Goal: Find specific page/section: Find specific page/section

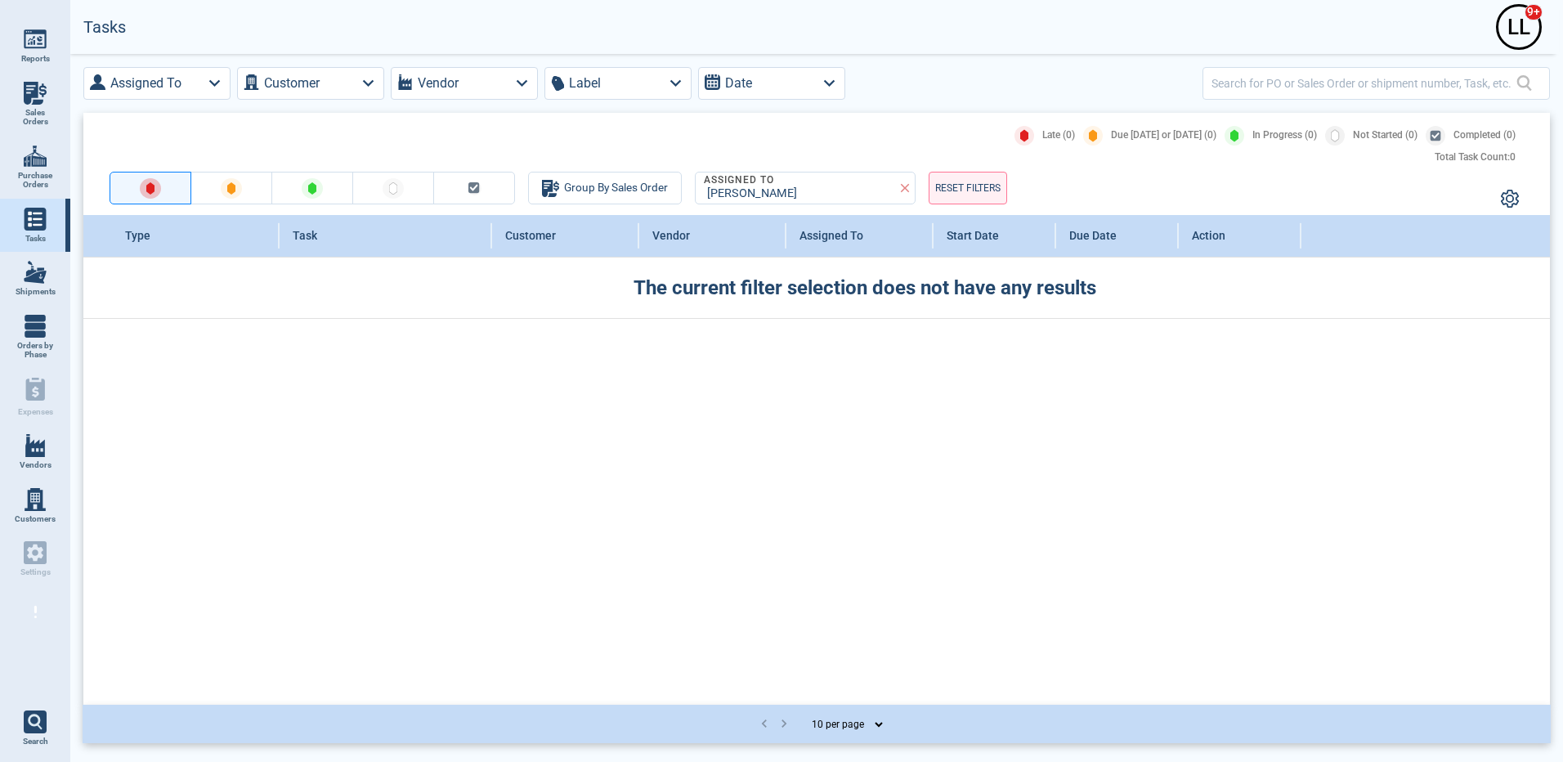
click at [42, 461] on span "Vendors" at bounding box center [36, 465] width 32 height 10
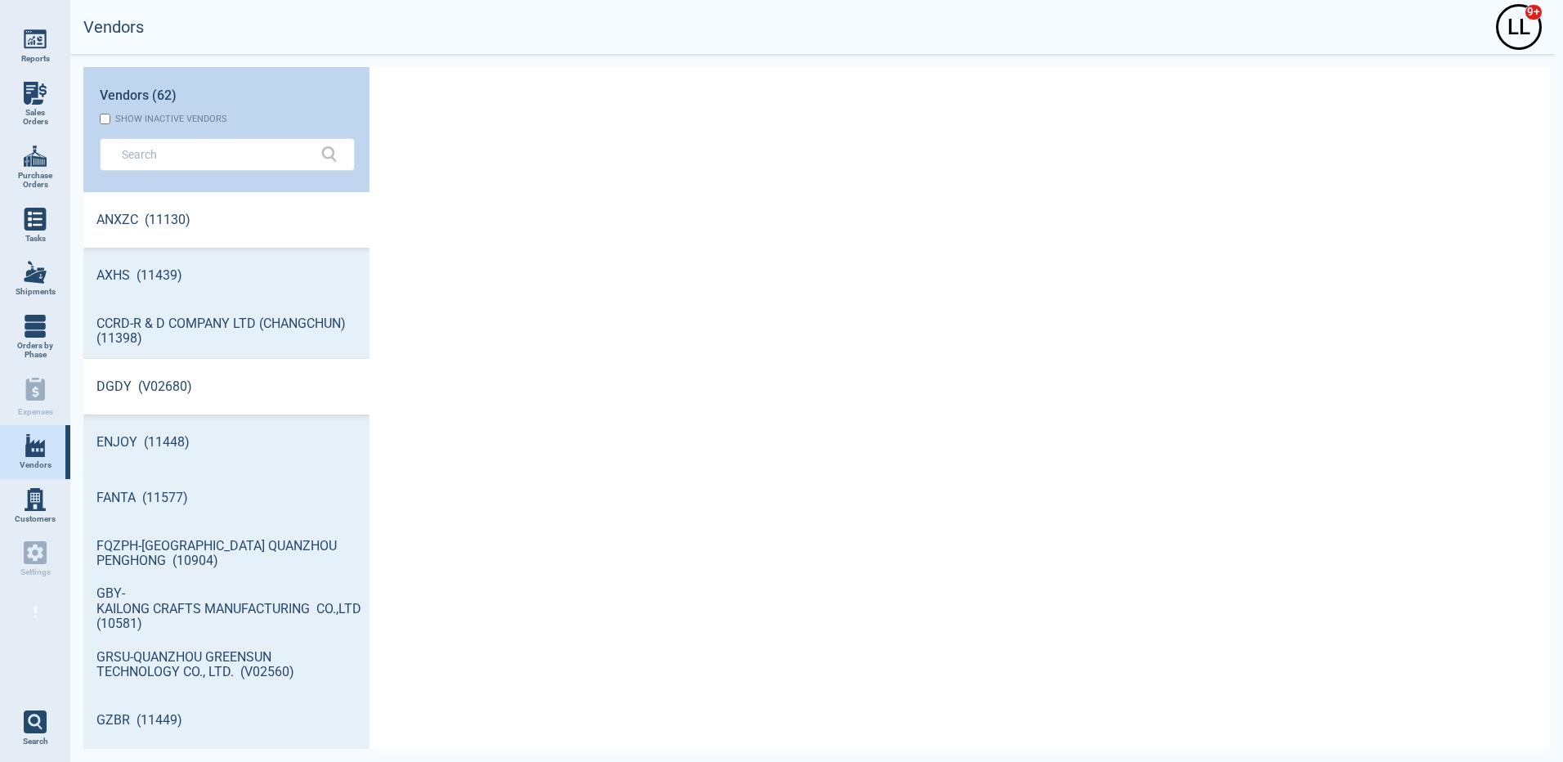
scroll to position [552, 281]
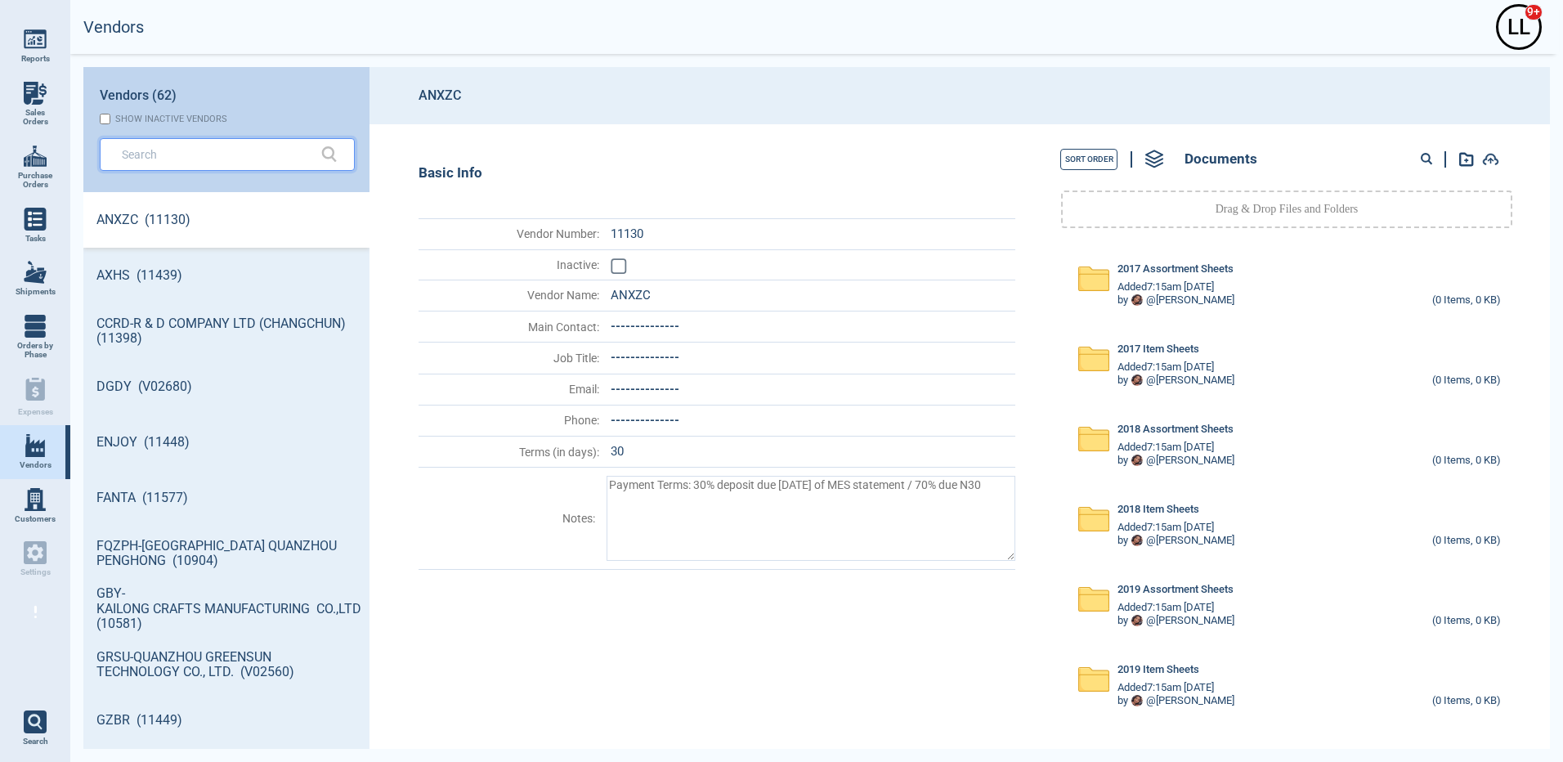
click at [162, 156] on input "text" at bounding box center [215, 154] width 186 height 24
type textarea "x"
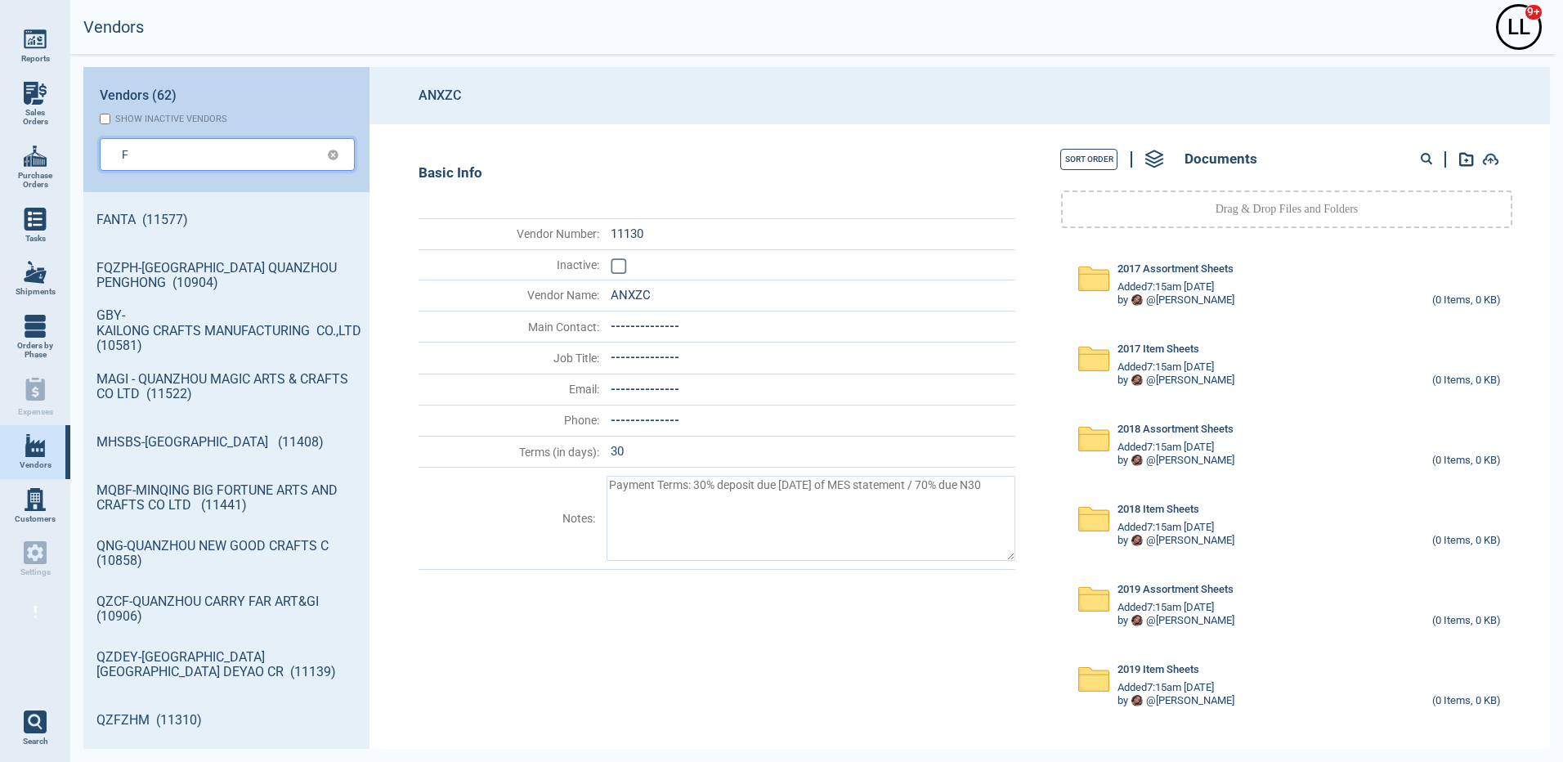
type input "F"
type textarea "x"
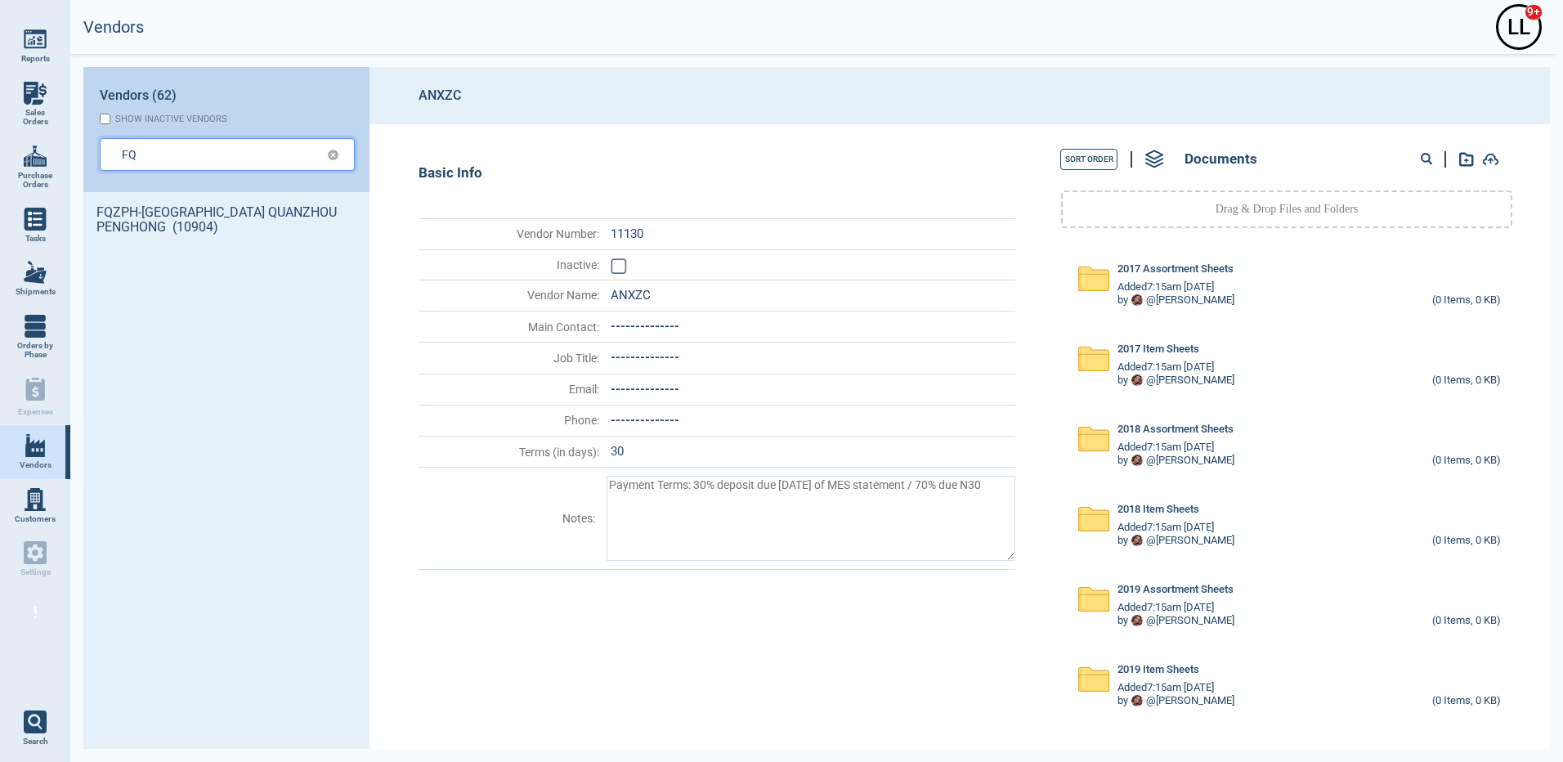
type input "FQ"
type textarea "x"
type input "FQZ"
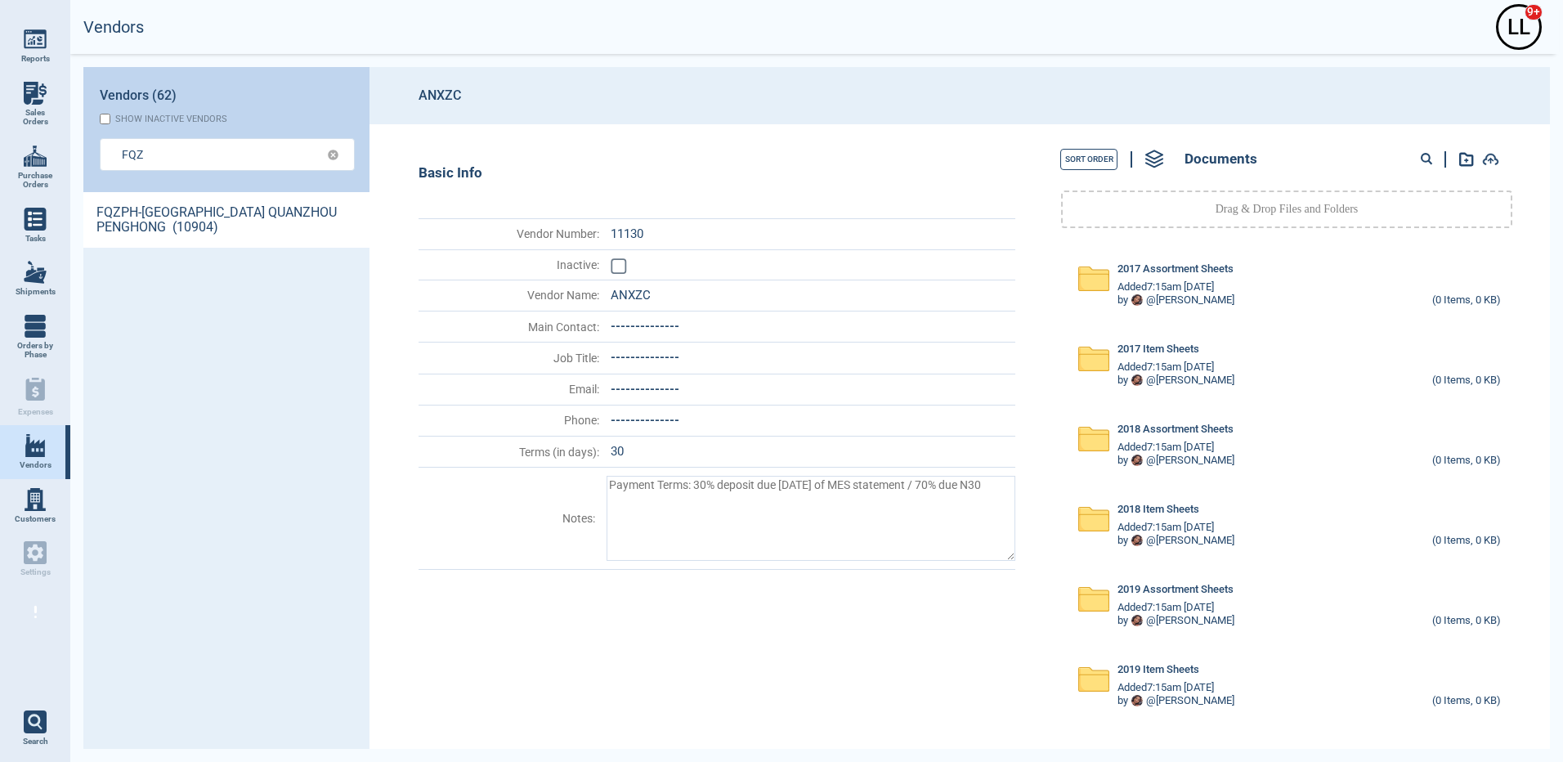
click at [224, 234] on link "FQZPH-[GEOGRAPHIC_DATA] QUANZHOU PENGHONG (10904)" at bounding box center [226, 220] width 286 height 56
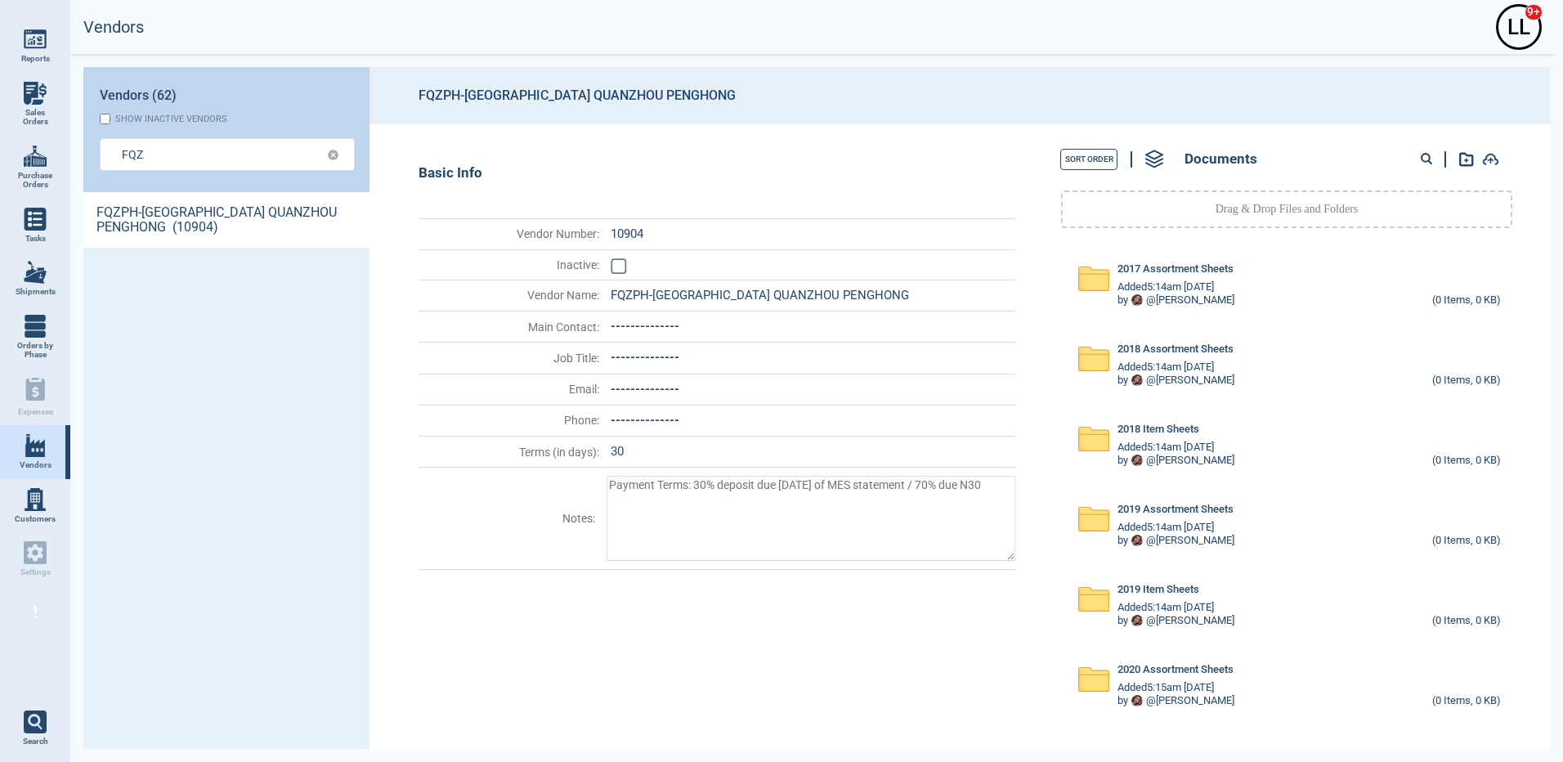
click at [1426, 157] on circle at bounding box center [1426, 158] width 8 height 8
paste input "13681"
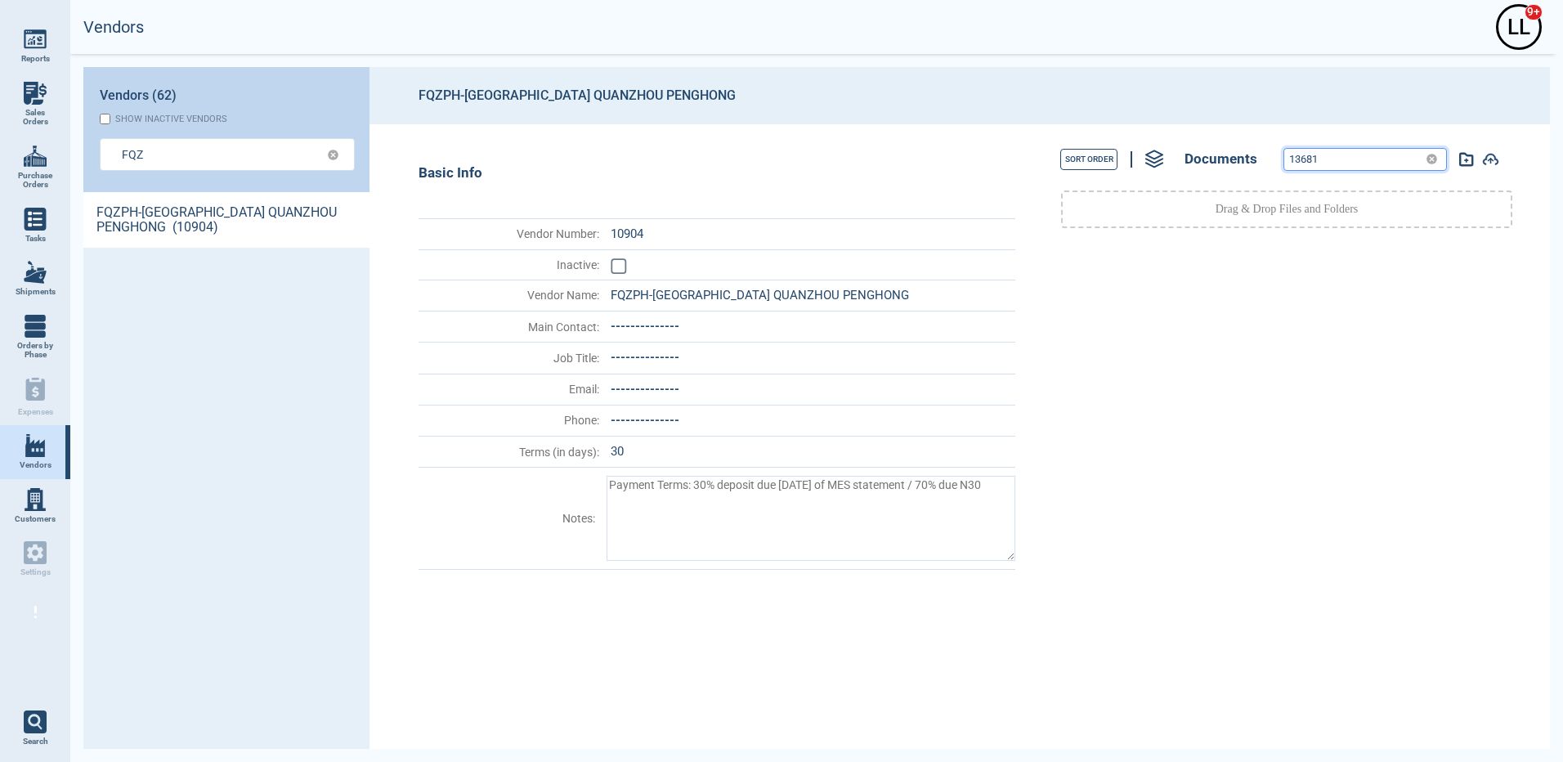
drag, startPoint x: 1333, startPoint y: 155, endPoint x: 1171, endPoint y: 132, distance: 163.5
click at [1171, 132] on div "Sort Order Documents 13681 Drag & Drop Files and Folders" at bounding box center [1281, 436] width 517 height 625
paste input "73895"
type input "73895"
click at [1212, 105] on header "FQZPH-[GEOGRAPHIC_DATA] QUANZHOU PENGHONG" at bounding box center [959, 95] width 1180 height 57
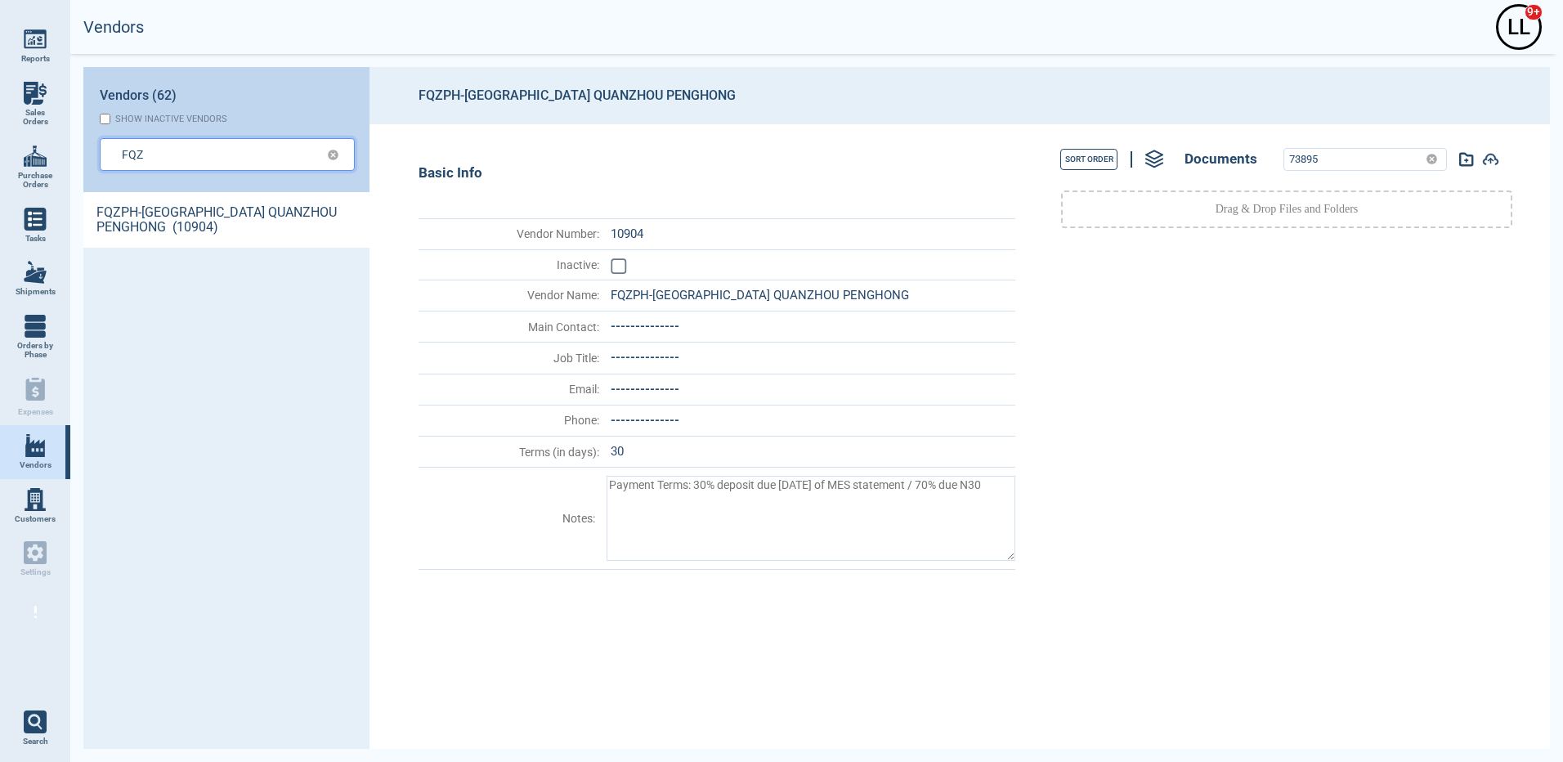
drag, startPoint x: 190, startPoint y: 158, endPoint x: -13, endPoint y: 137, distance: 204.6
click at [0, 137] on html "Reports Sales Orders Purchase Orders Tasks Shipments Orders by Phase Expenses V…" at bounding box center [781, 381] width 1563 height 762
type input "FQZ"
type textarea "x"
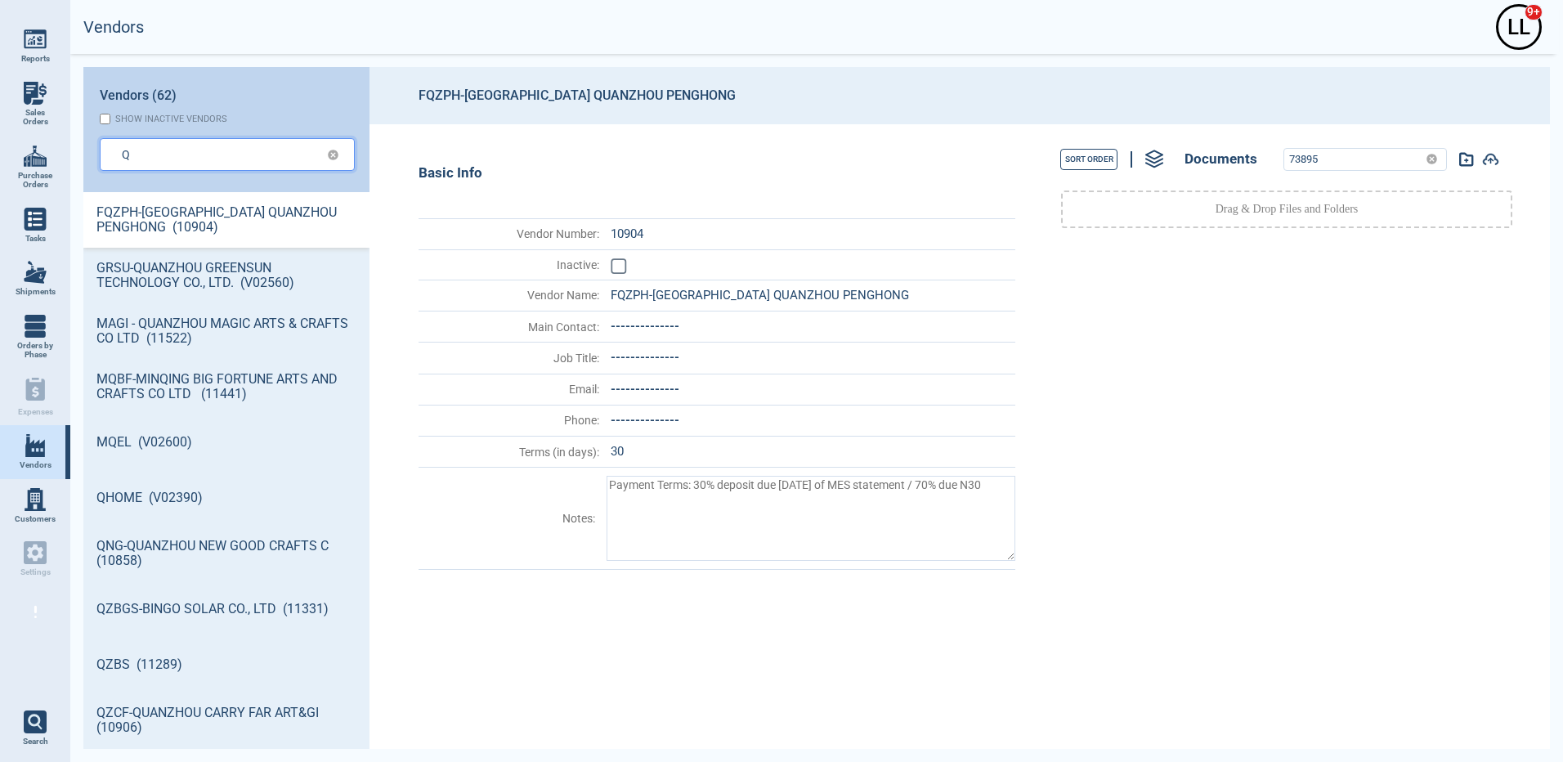
type input "Q"
type textarea "x"
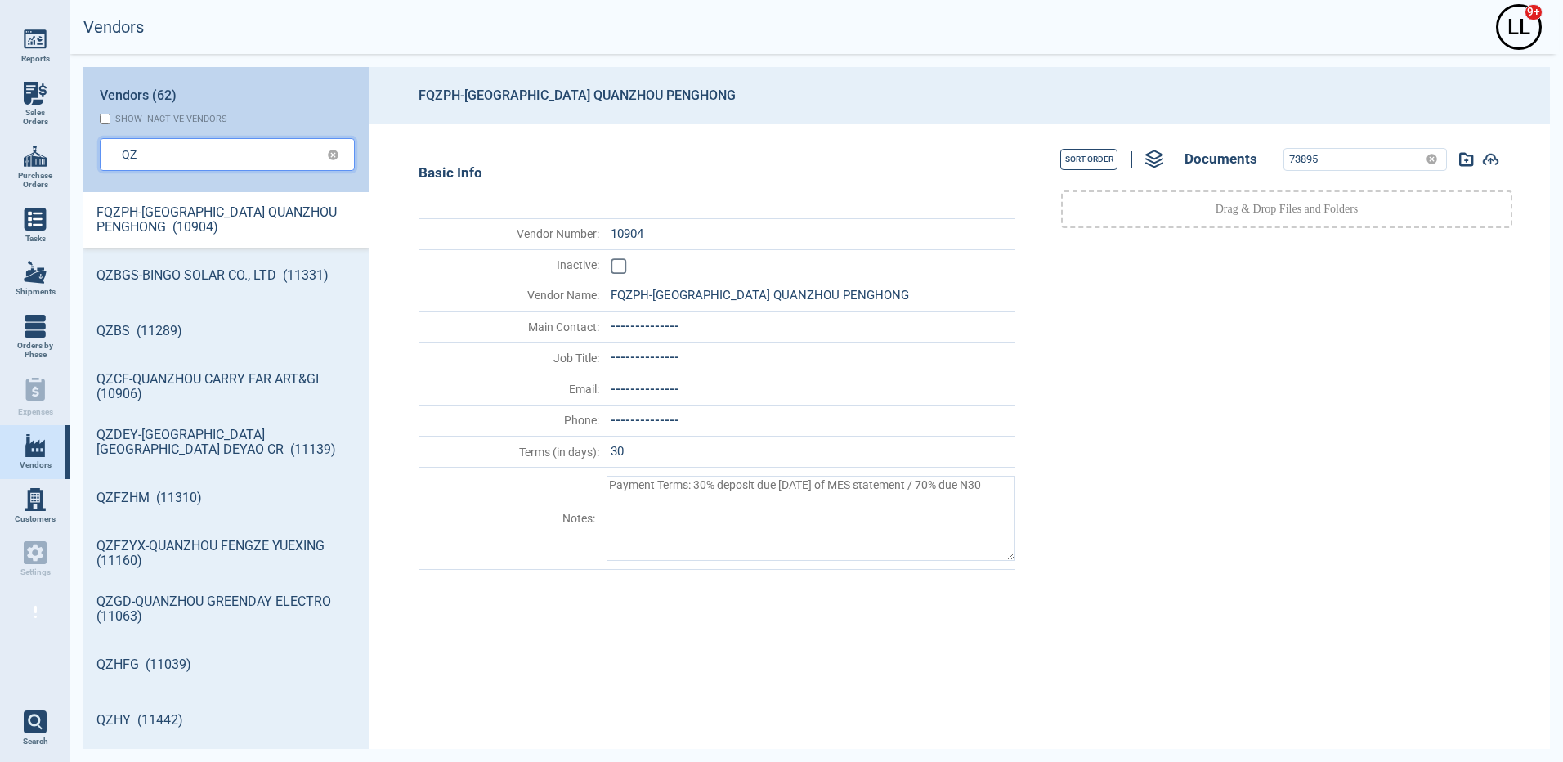
type input "QZ"
type textarea "x"
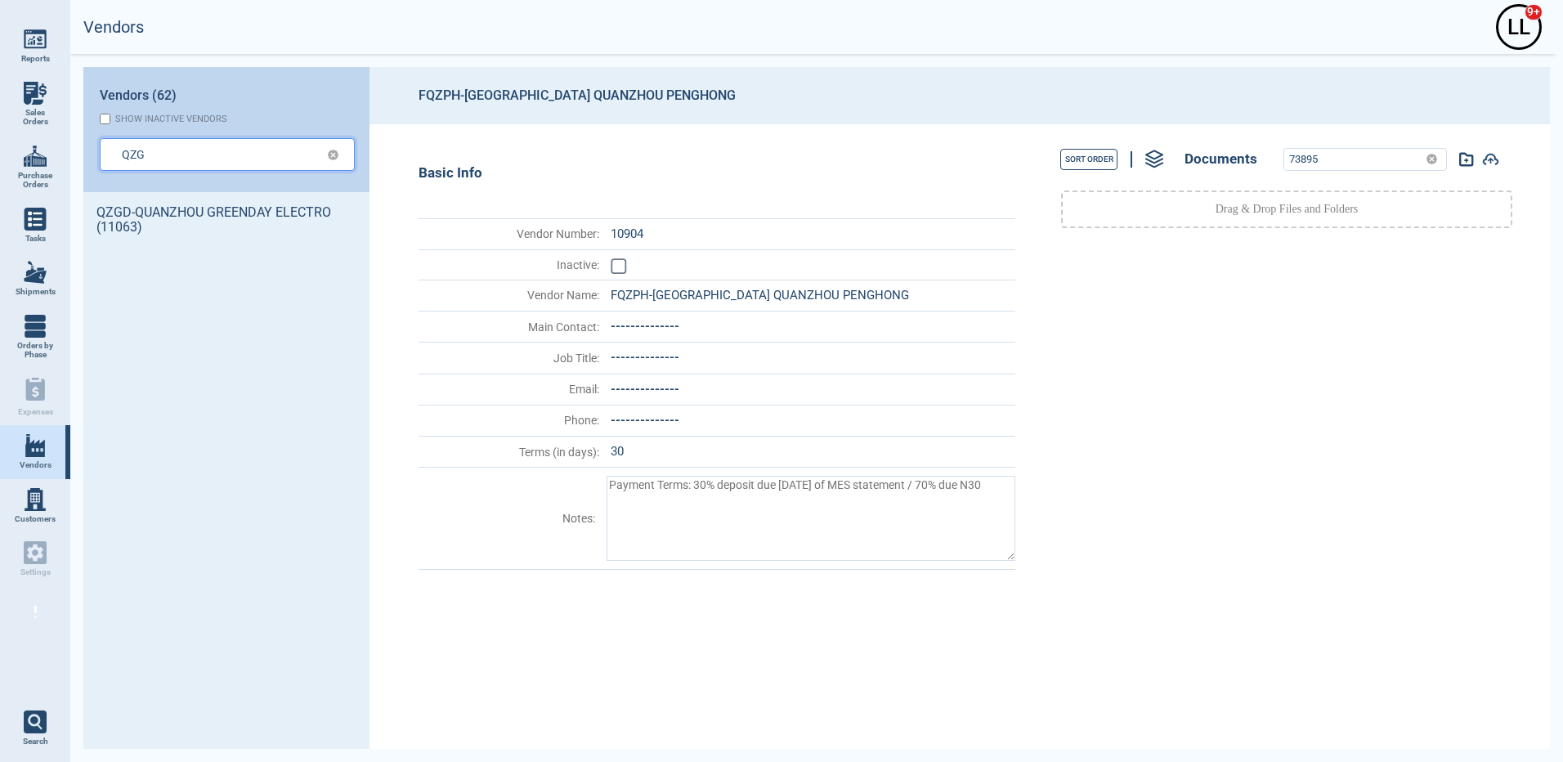
type input "QZG"
type textarea "x"
type input "QZGD"
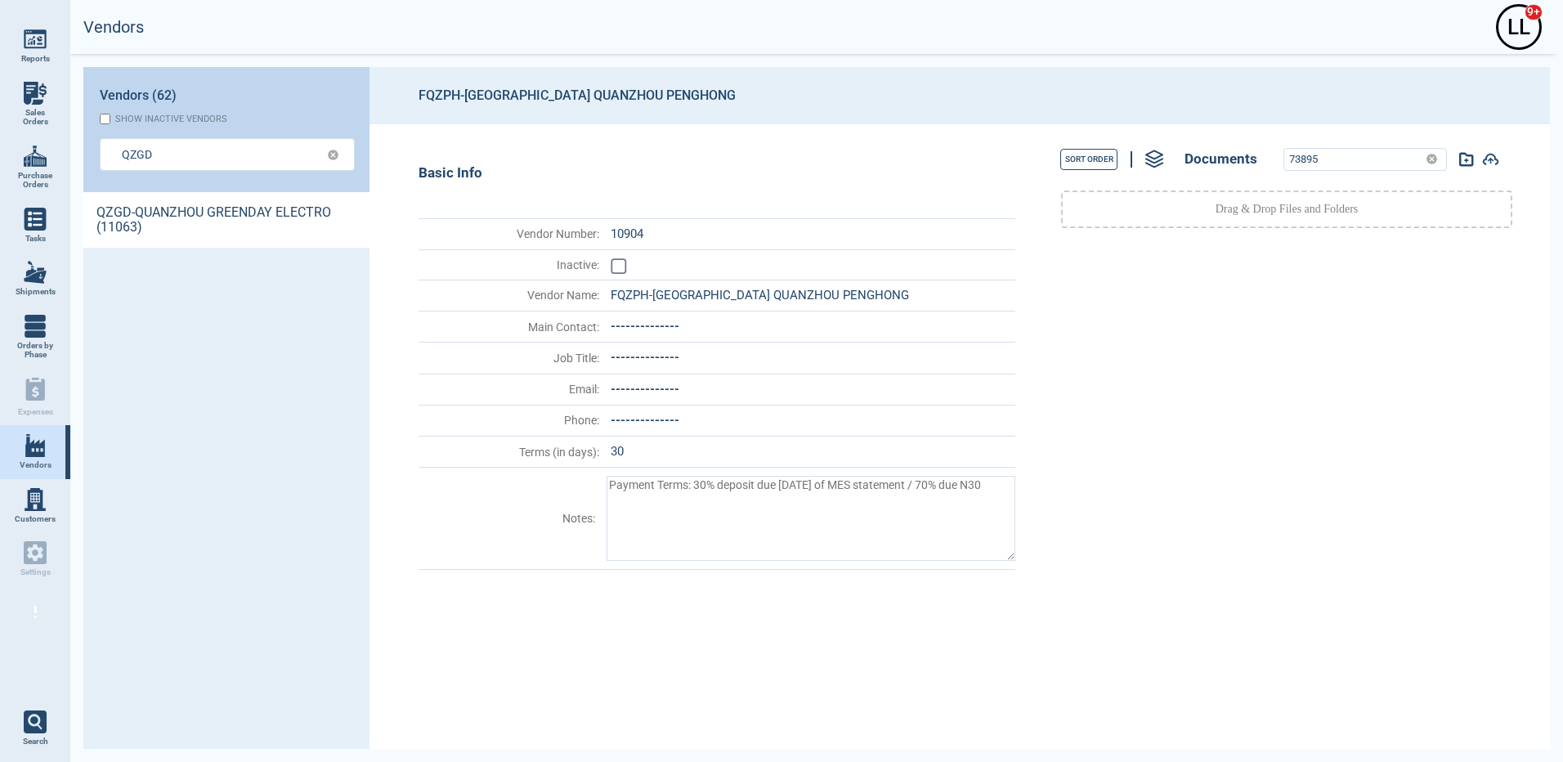
click at [137, 237] on link "QZGD-QUANZHOU GREENDAY ELECTRO (11063)" at bounding box center [226, 220] width 286 height 56
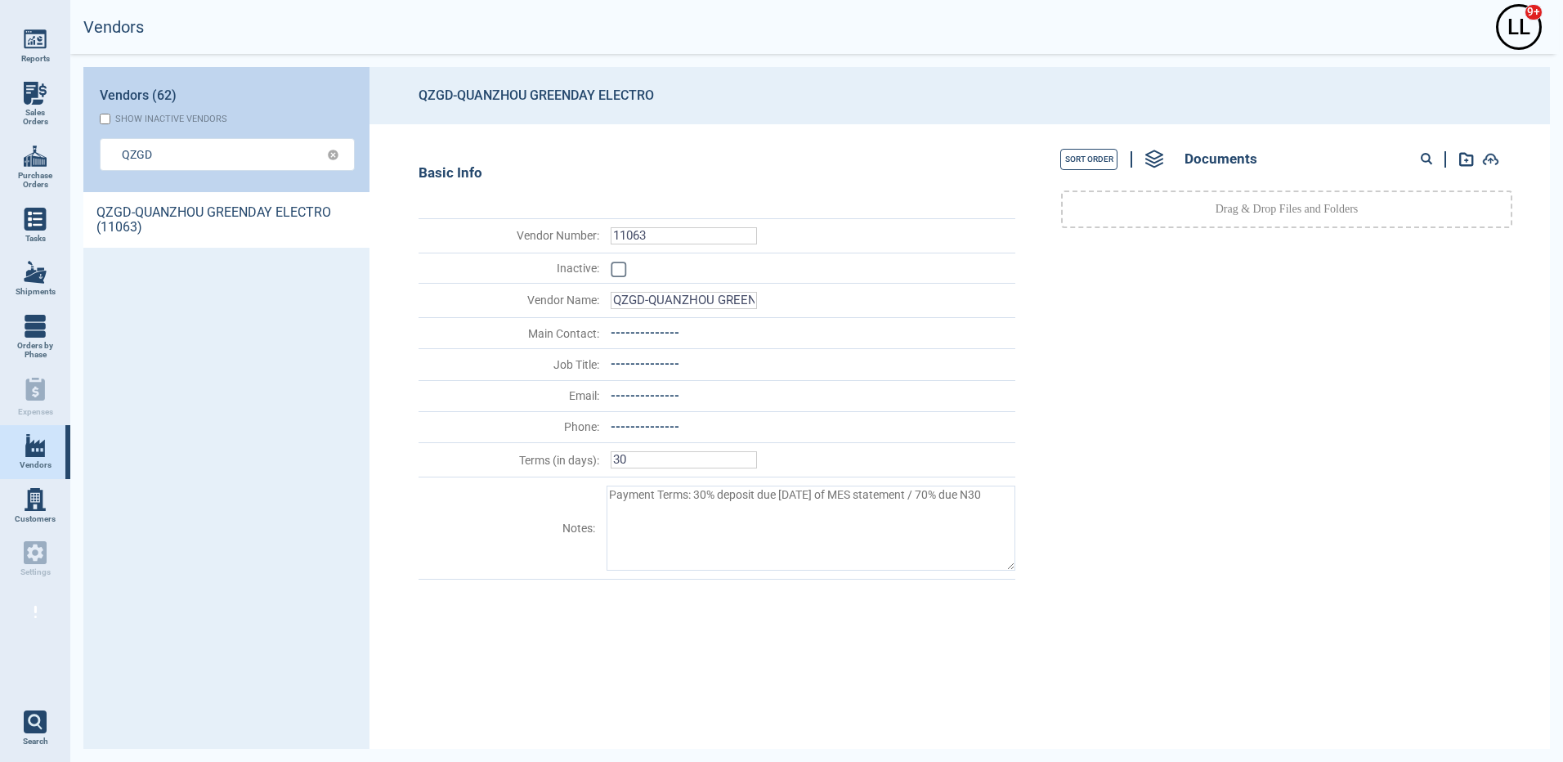
type textarea "x"
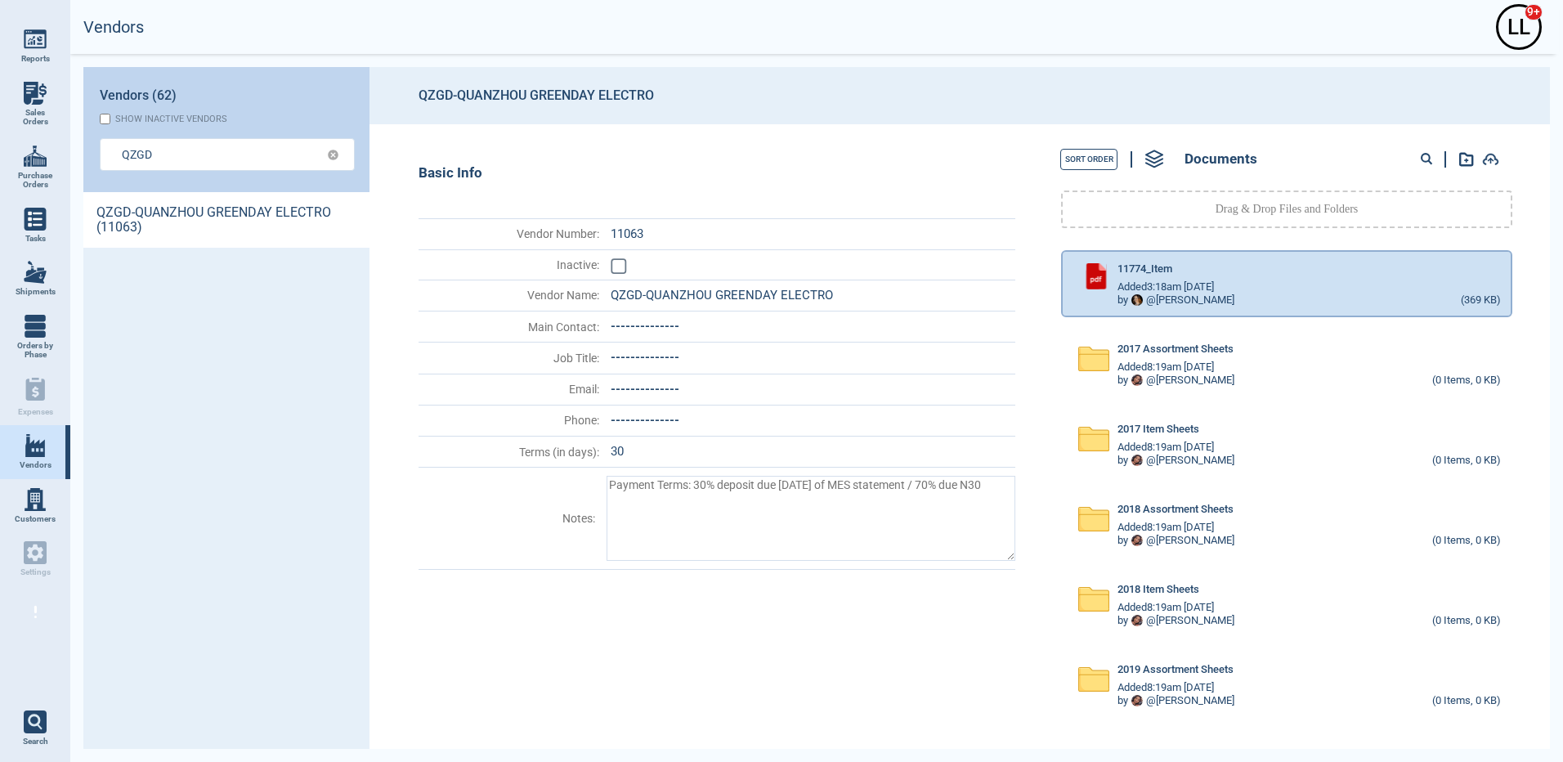
click at [1429, 159] on circle at bounding box center [1426, 158] width 8 height 8
paste input "55070"
type input "55070"
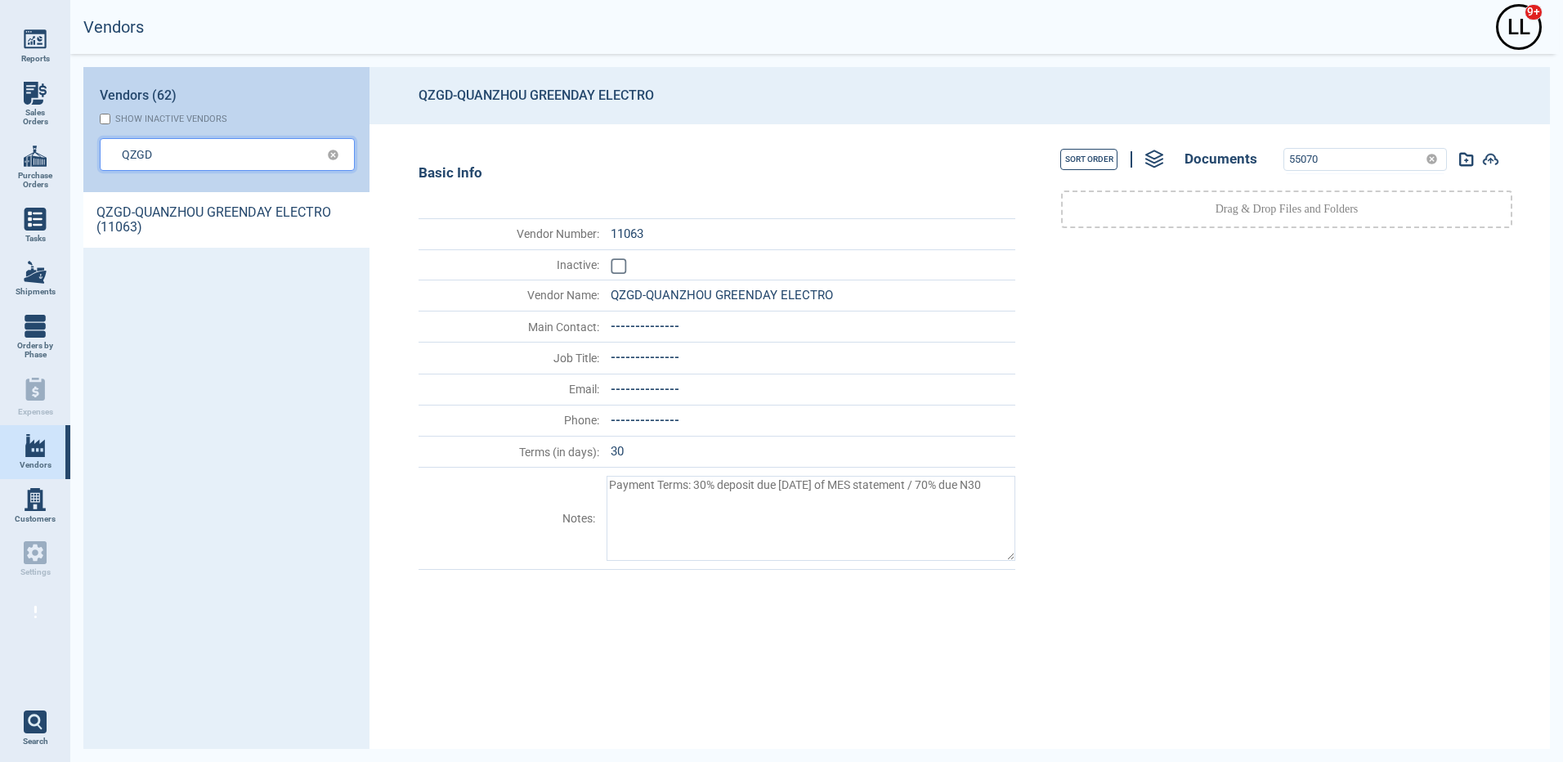
click at [190, 156] on input "QZGD" at bounding box center [215, 154] width 186 height 24
type input "QZGD"
type textarea "x"
type input "QZG"
type textarea "x"
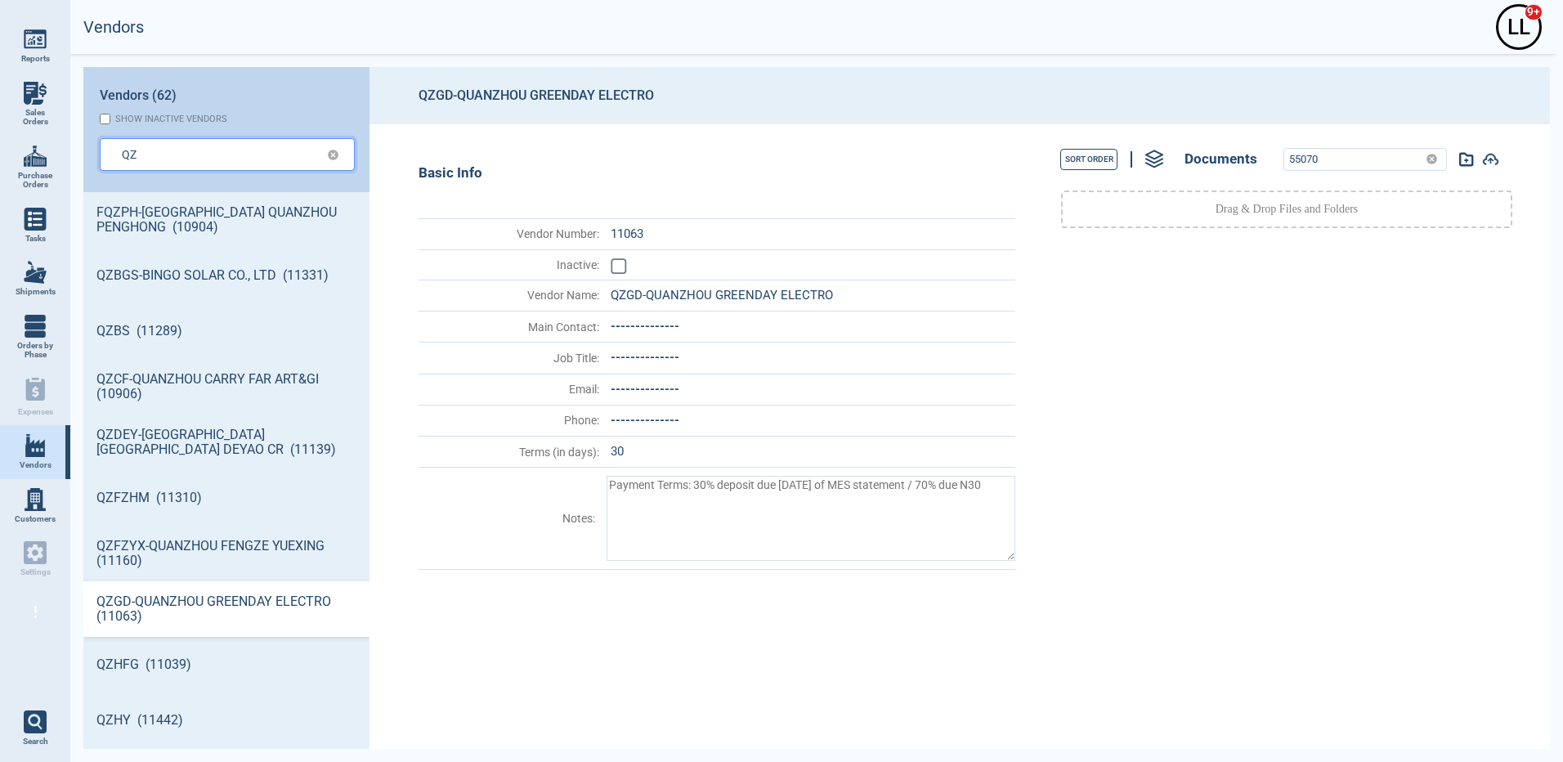
type input "QZ"
type textarea "x"
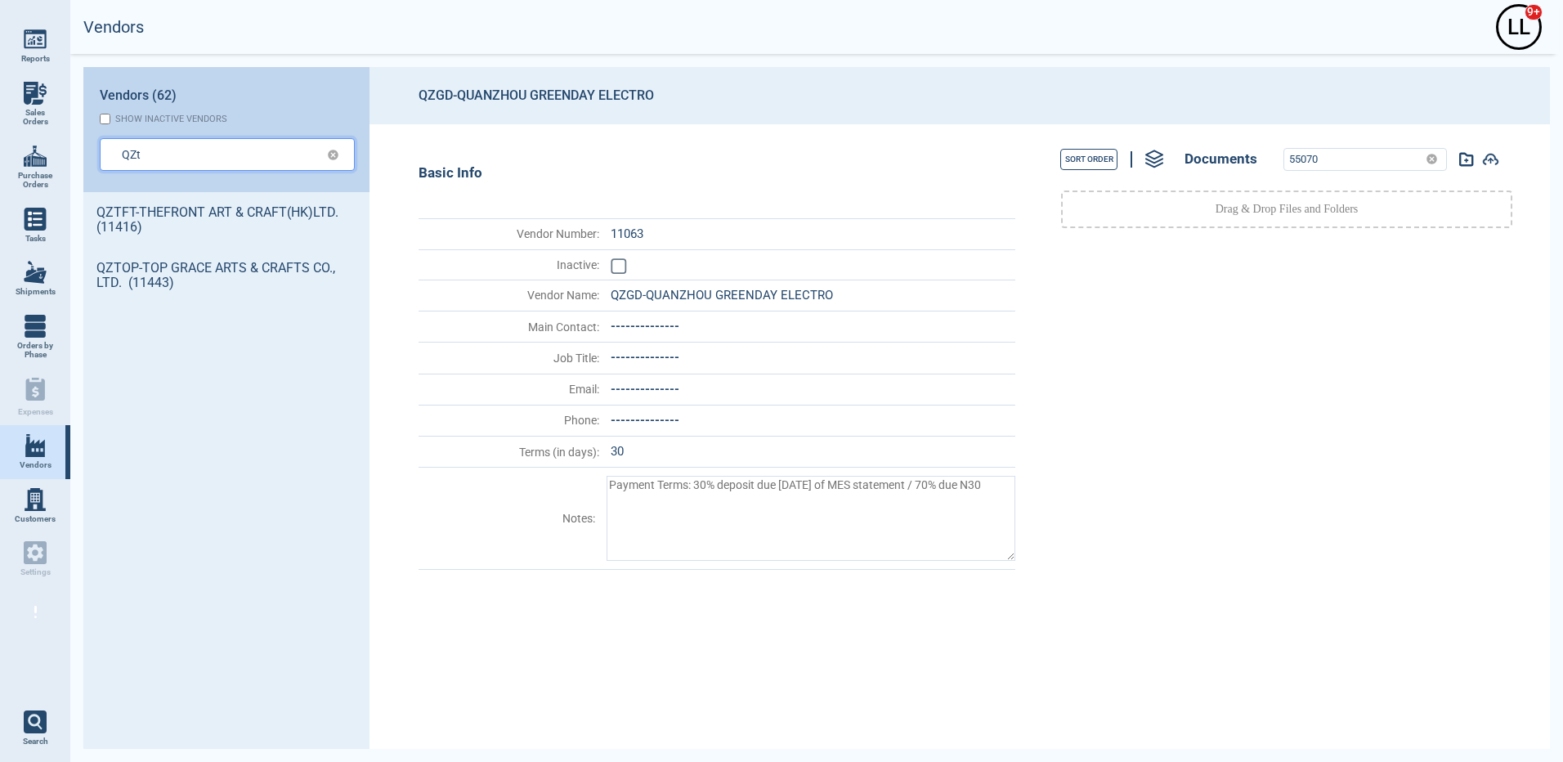
type input "QZt"
type textarea "x"
type input "QZto"
type textarea "x"
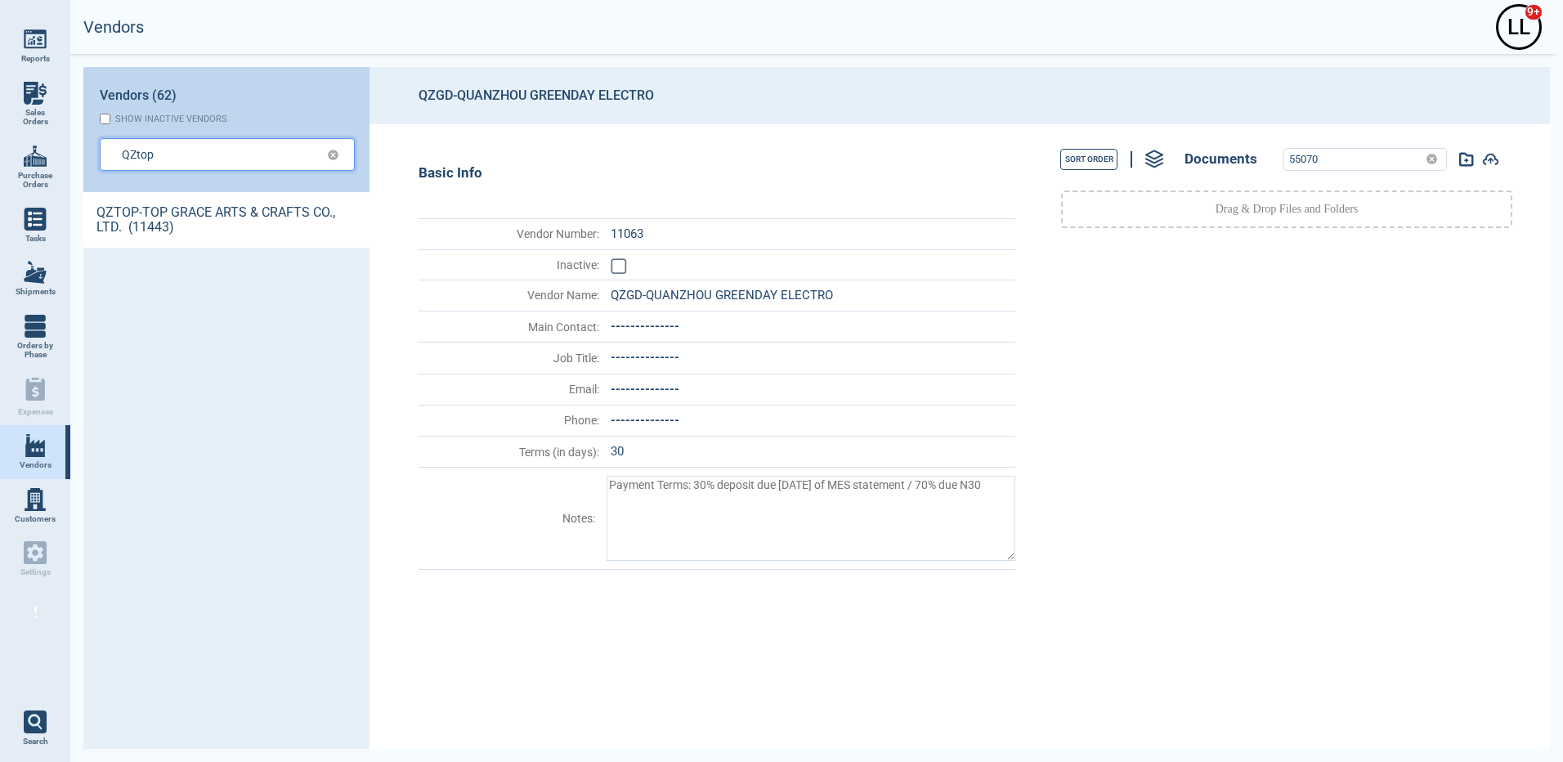
type input "QZtop"
click at [169, 228] on link "QZTOP-TOP GRACE ARTS & CRAFTS CO., LTD. (11443)" at bounding box center [226, 220] width 286 height 56
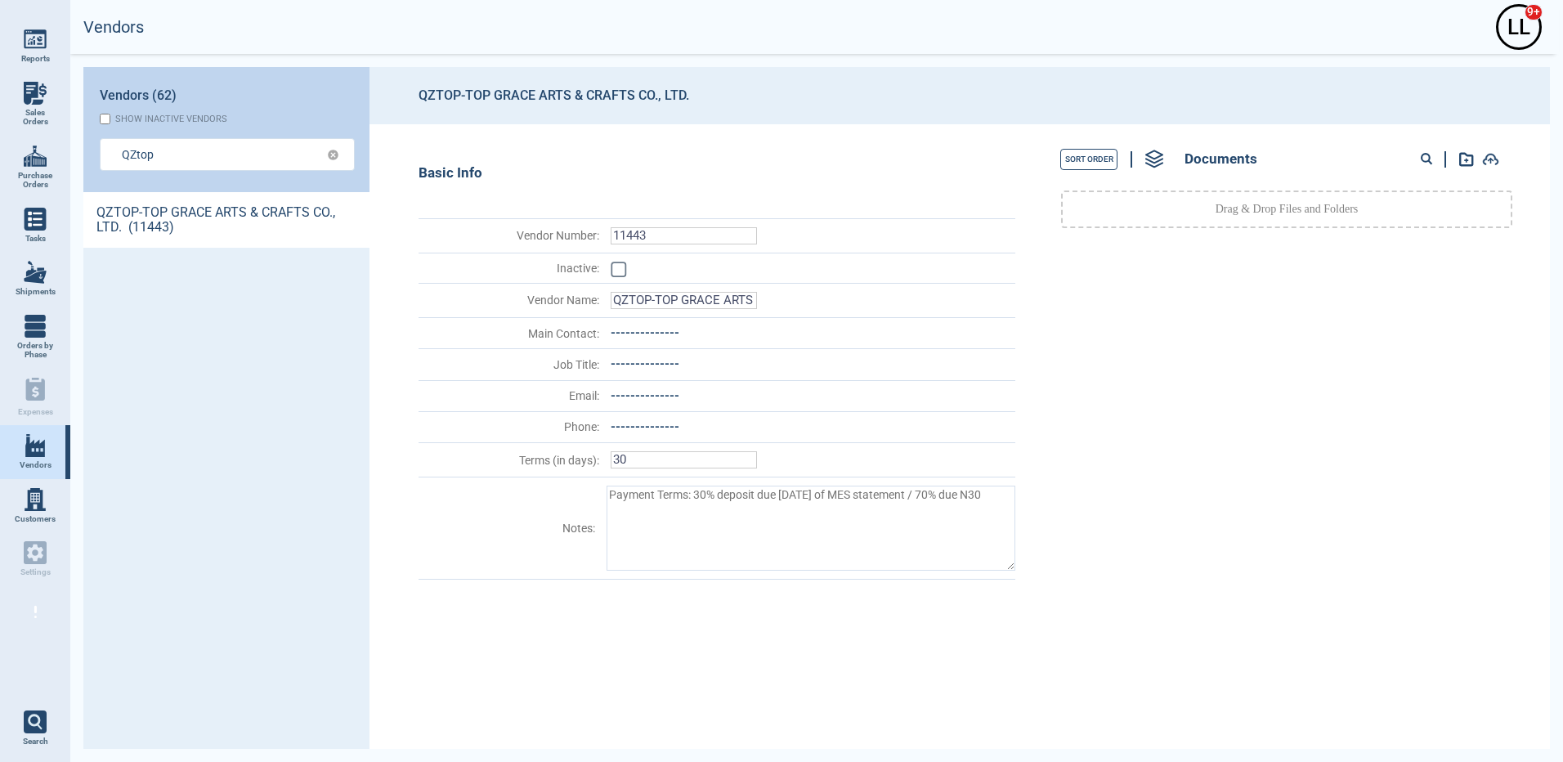
type textarea "x"
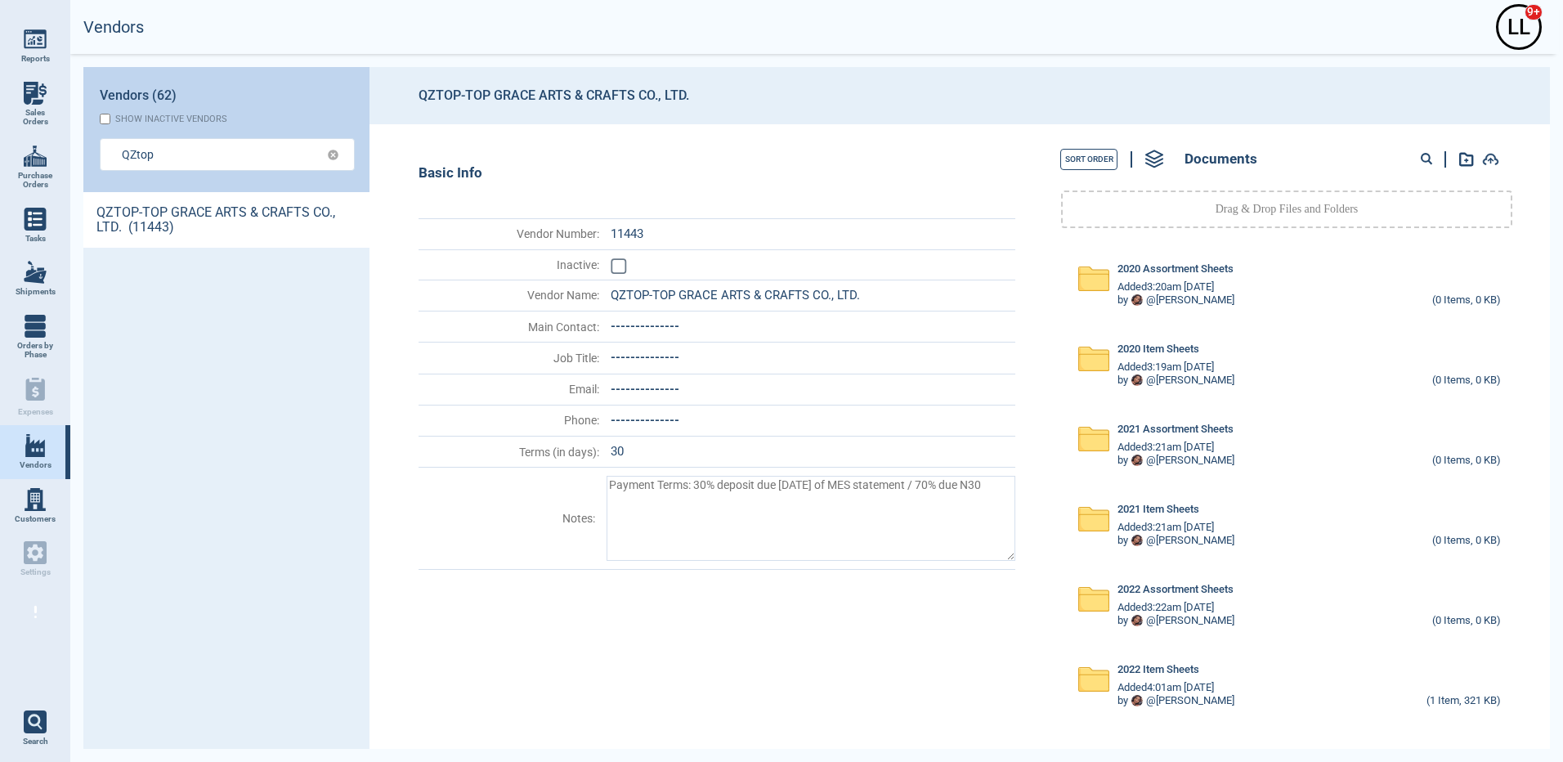
click at [1432, 155] on icon at bounding box center [1427, 159] width 12 height 12
paste input "79984"
type input "79984"
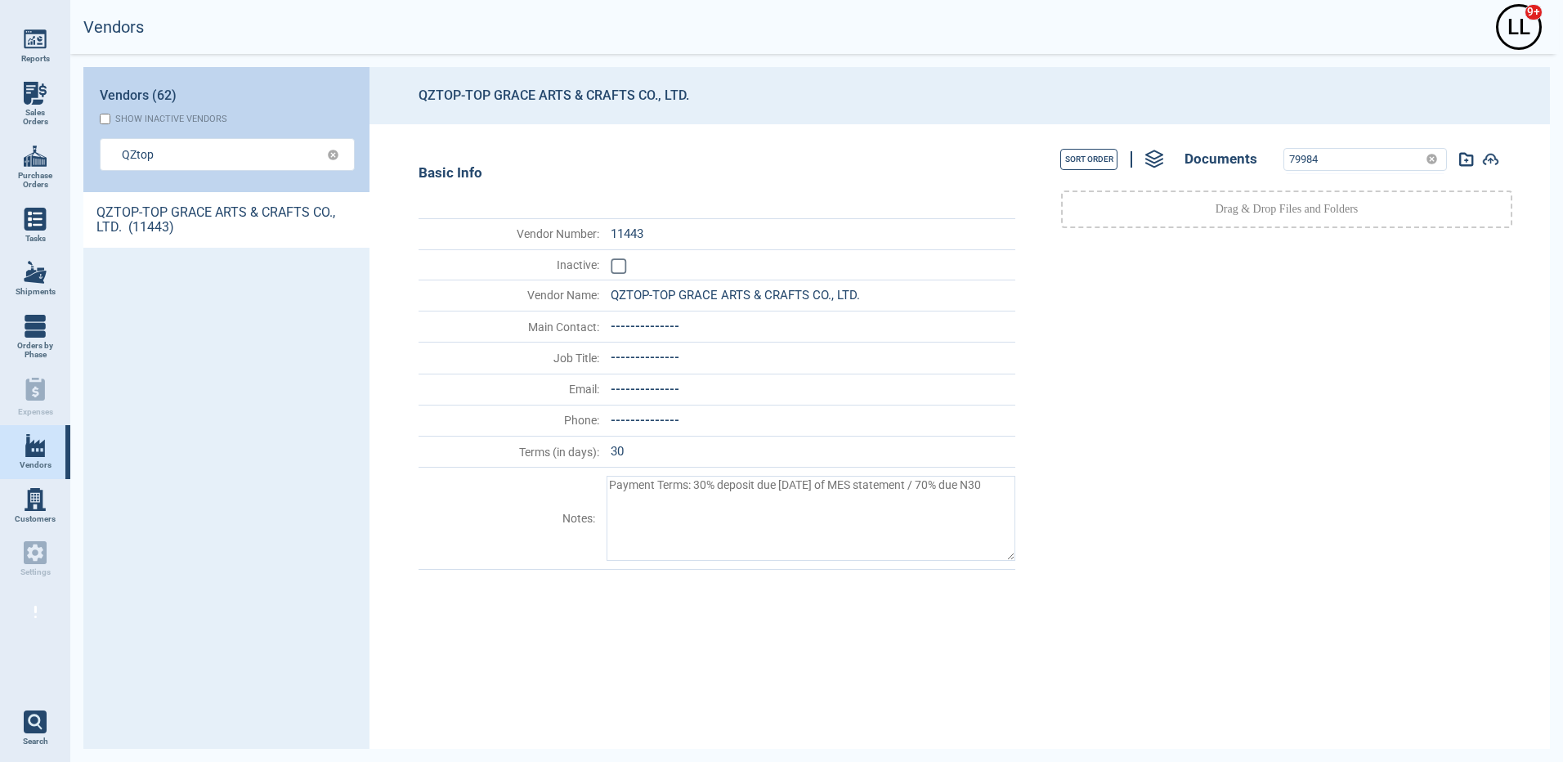
click at [1435, 155] on icon at bounding box center [1431, 159] width 11 height 11
click at [1381, 110] on header "QZTOP-TOP GRACE ARTS & CRAFTS CO., LTD." at bounding box center [959, 95] width 1180 height 57
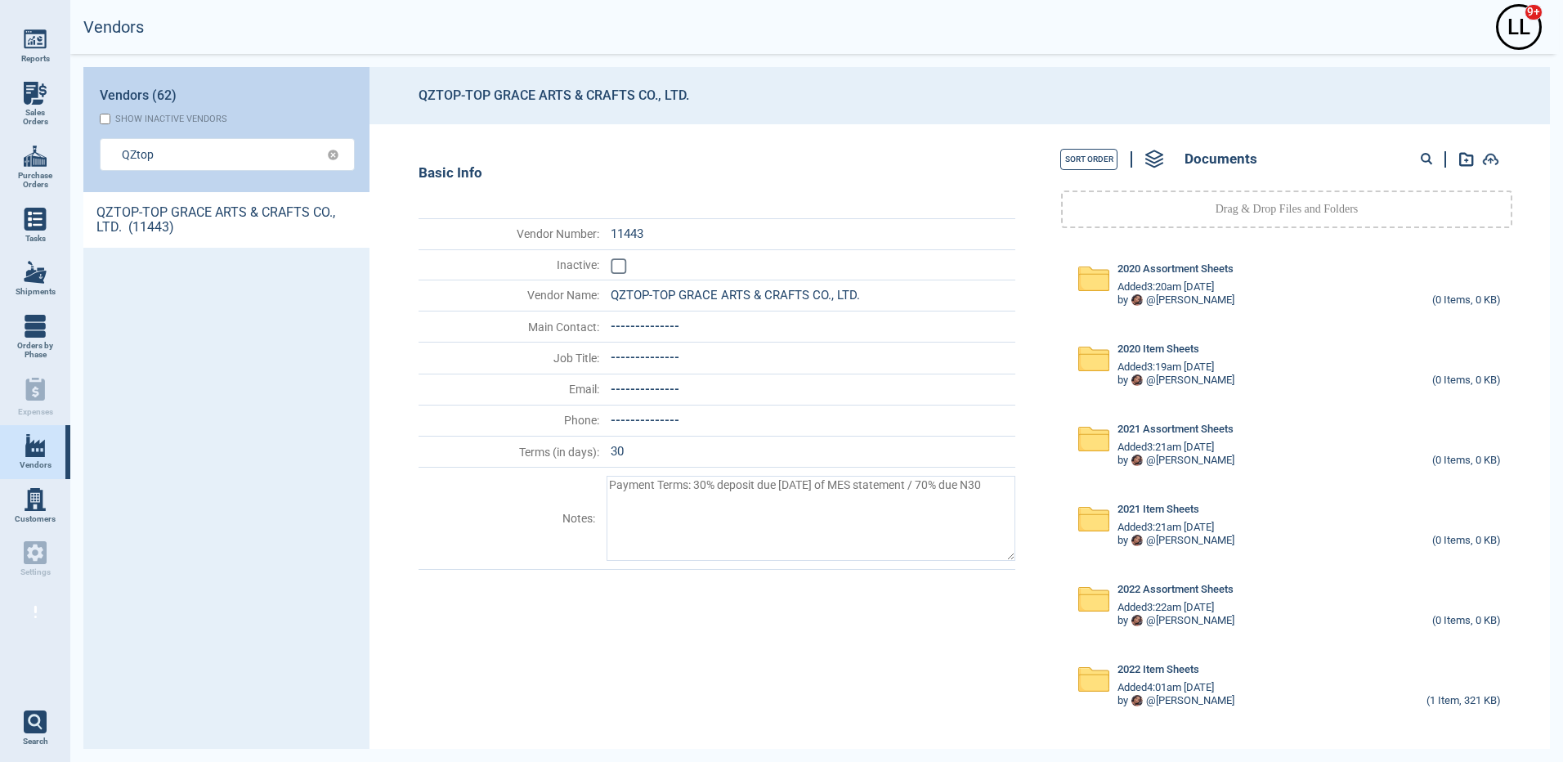
drag, startPoint x: 1431, startPoint y: 159, endPoint x: 1417, endPoint y: 161, distance: 14.1
click at [1430, 159] on icon at bounding box center [1427, 159] width 12 height 12
paste input "79984"
type input "79984"
